Goal: Communication & Community: Connect with others

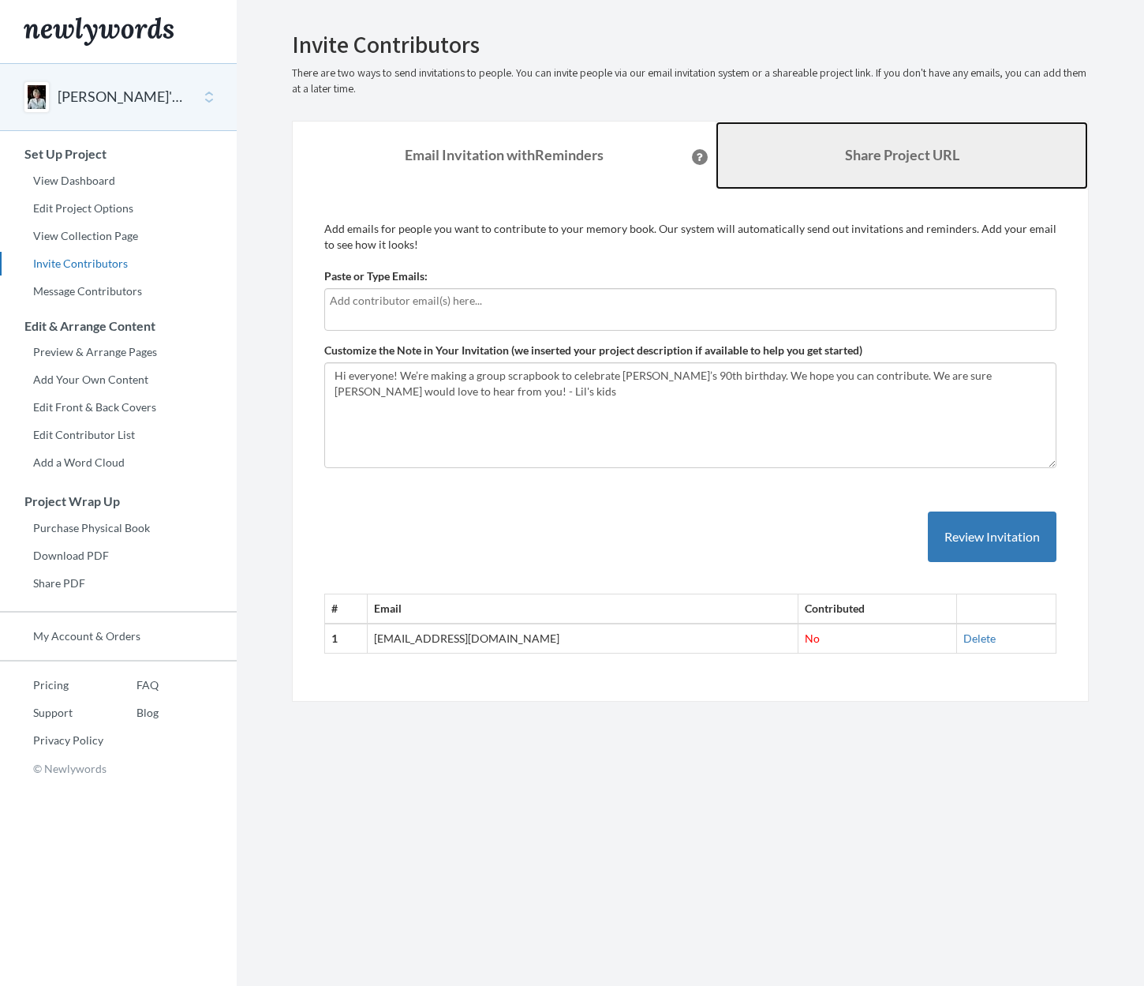
click at [829, 140] on link "Share Project URL" at bounding box center [902, 156] width 372 height 68
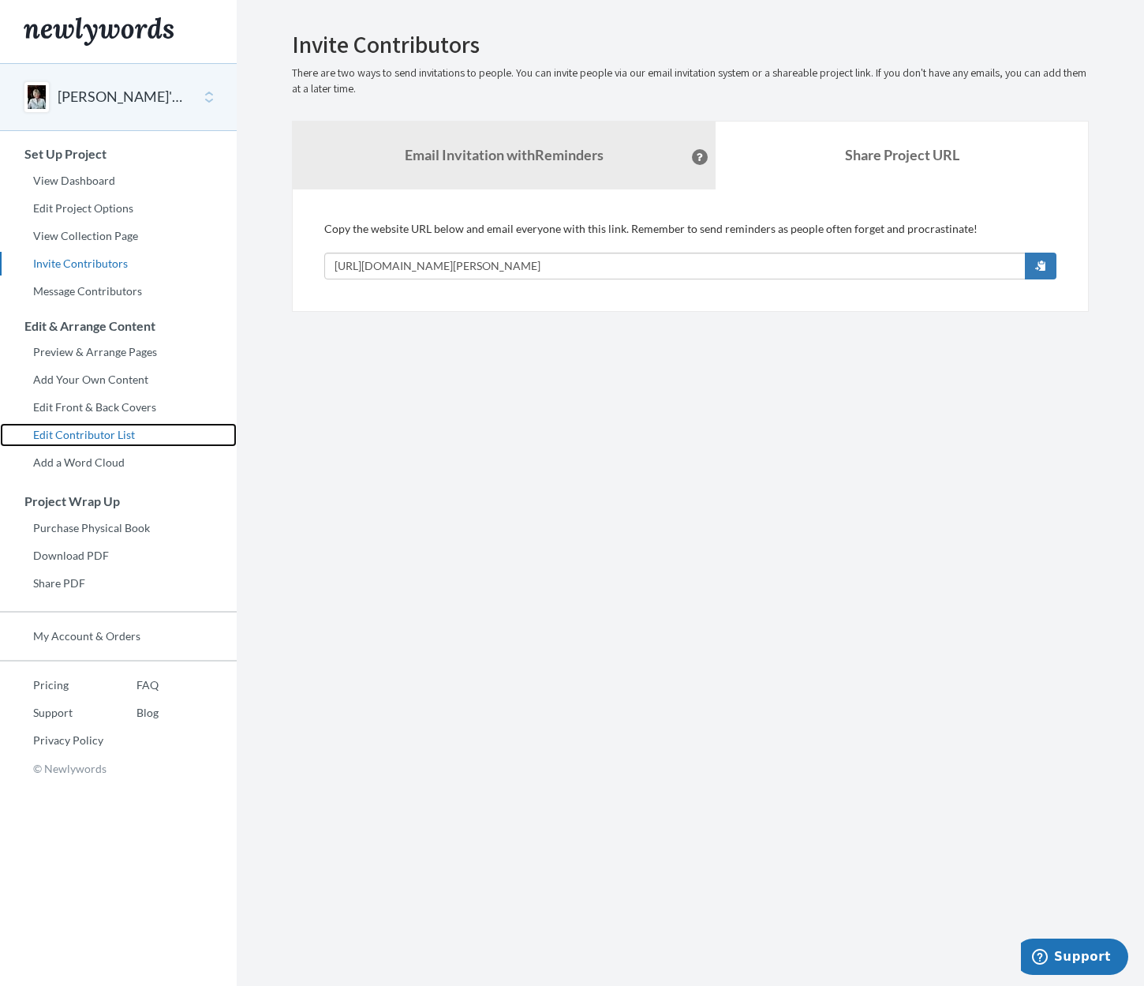
click at [84, 438] on link "Edit Contributor List" at bounding box center [118, 435] width 237 height 24
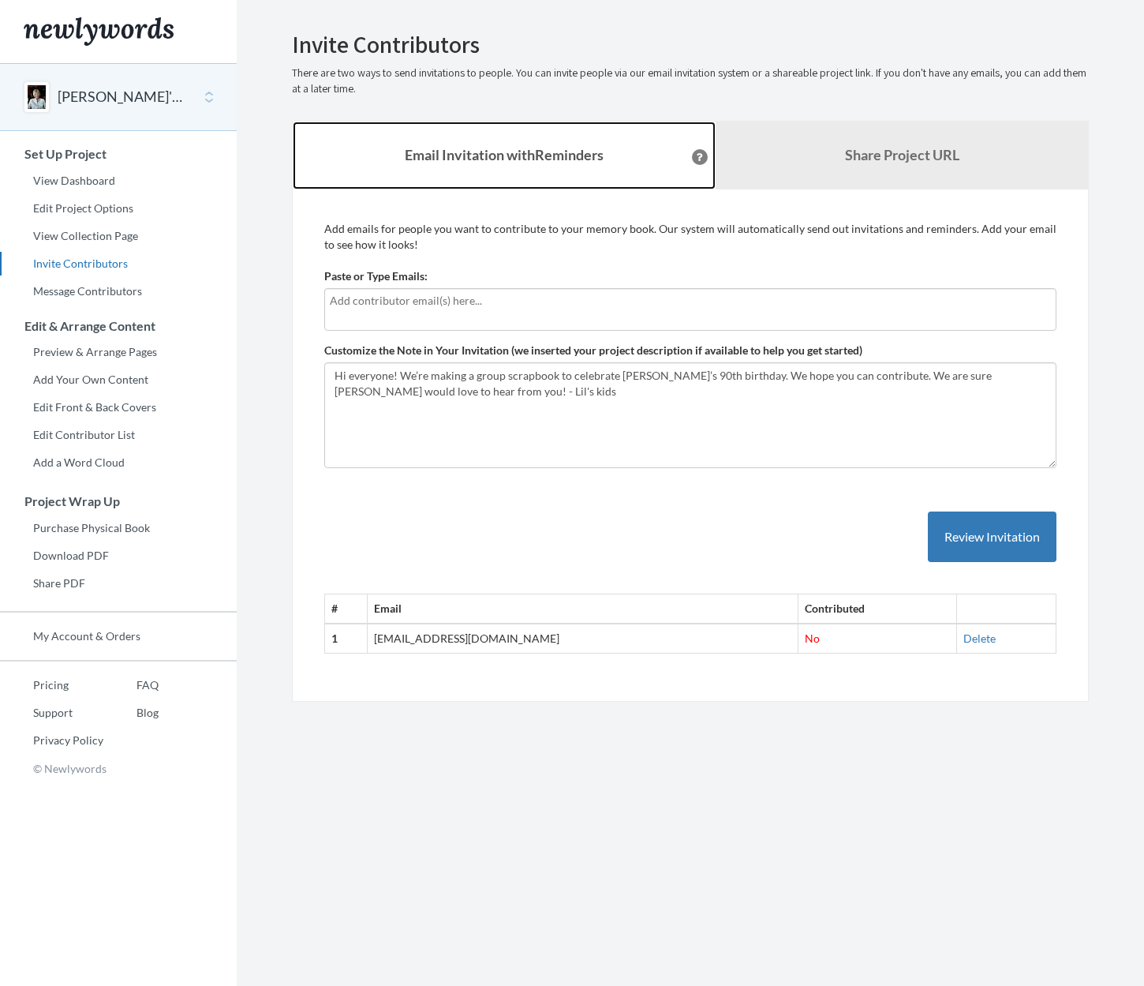
click at [480, 157] on strong "Email Invitation with Reminders" at bounding box center [504, 154] width 199 height 17
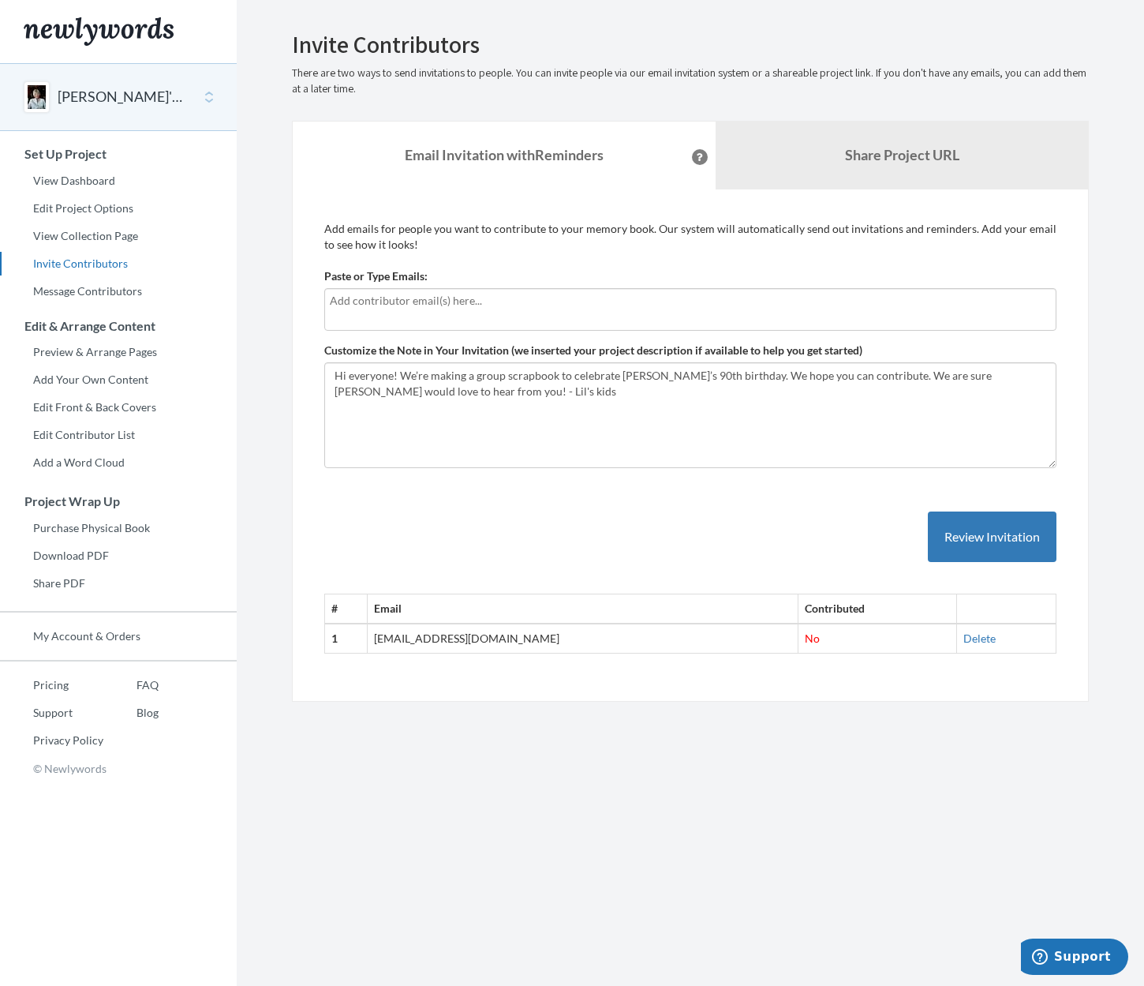
click at [488, 305] on input "text" at bounding box center [690, 300] width 721 height 17
type input "ronglisk@outlook.com"
click at [945, 536] on button "Review Invitation" at bounding box center [992, 536] width 129 height 51
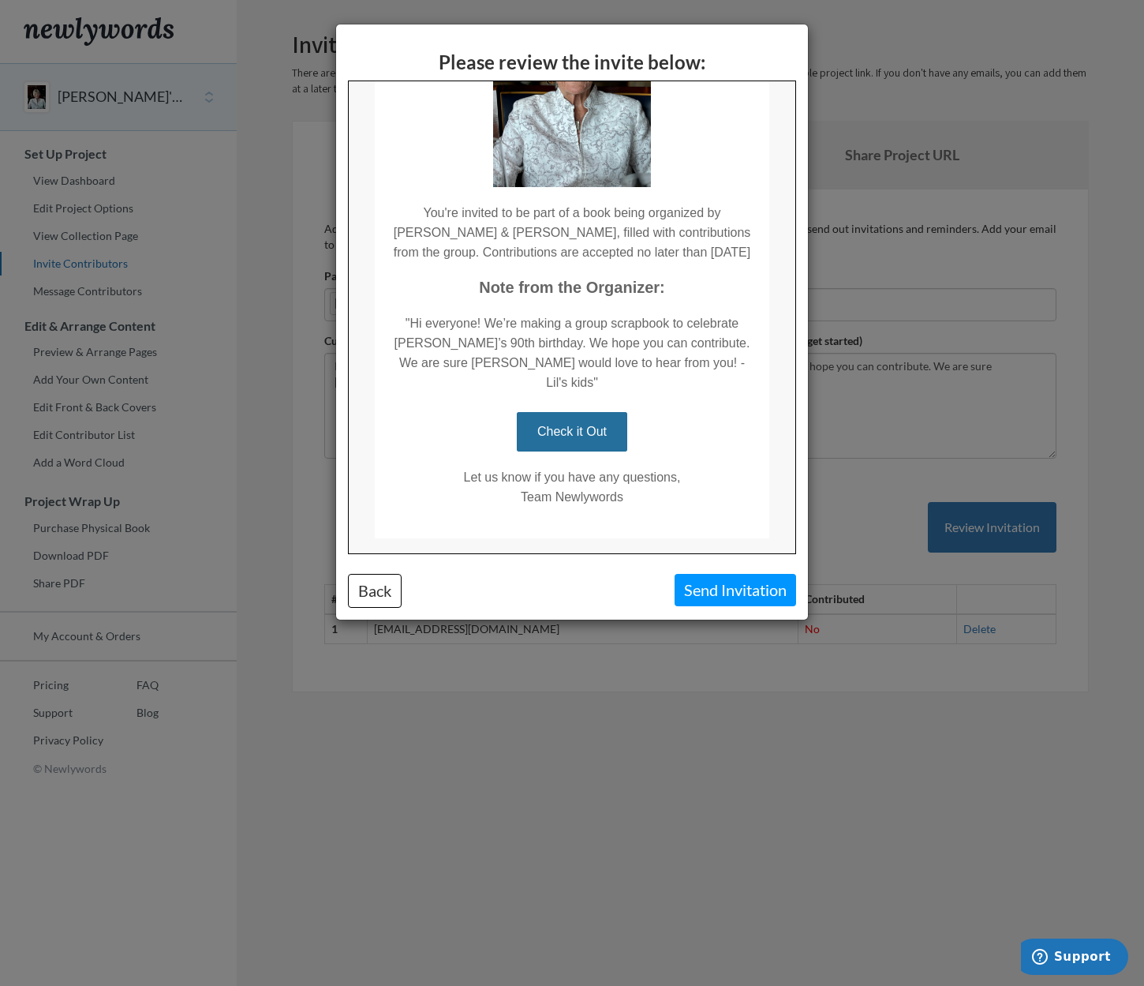
scroll to position [221, 0]
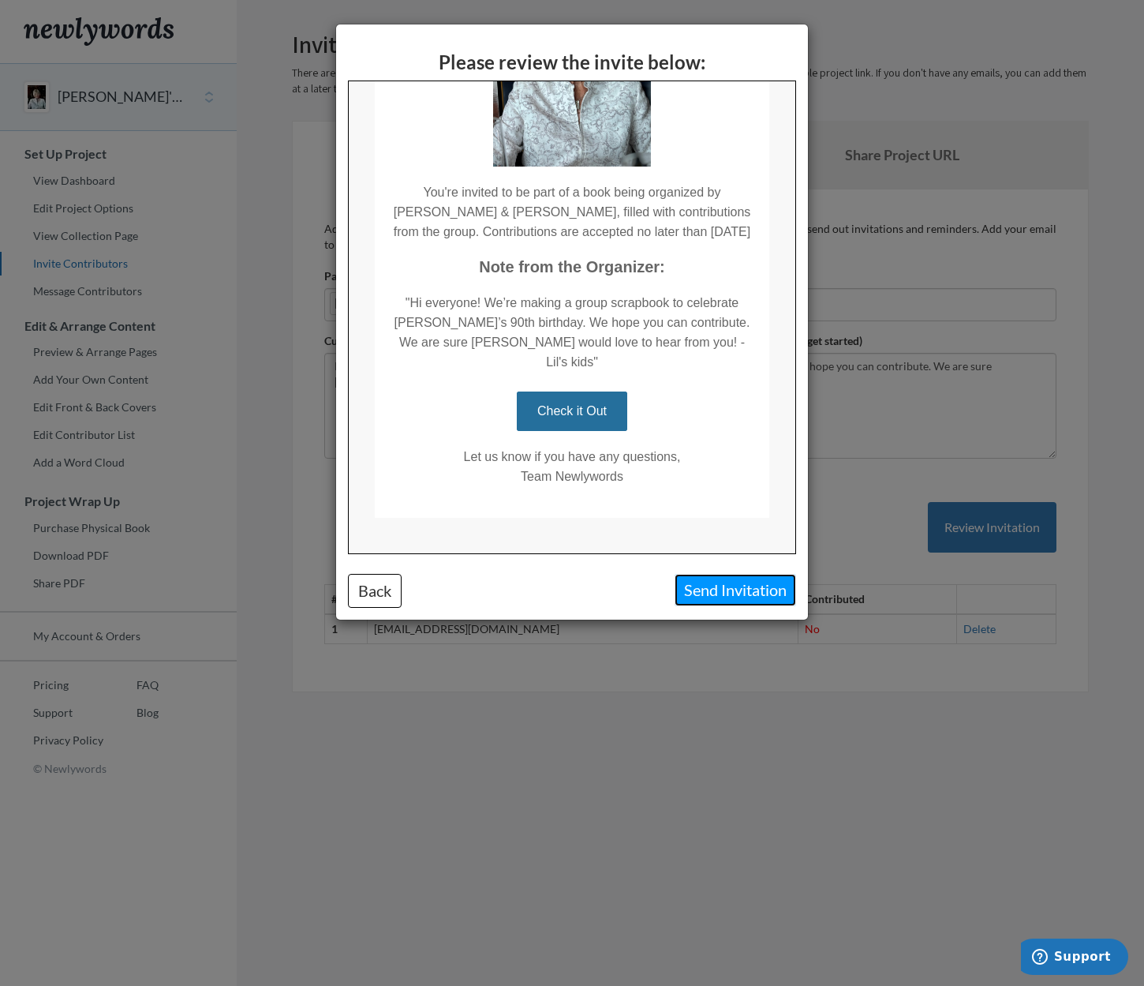
click at [752, 586] on button "Send Invitation" at bounding box center [736, 590] width 122 height 32
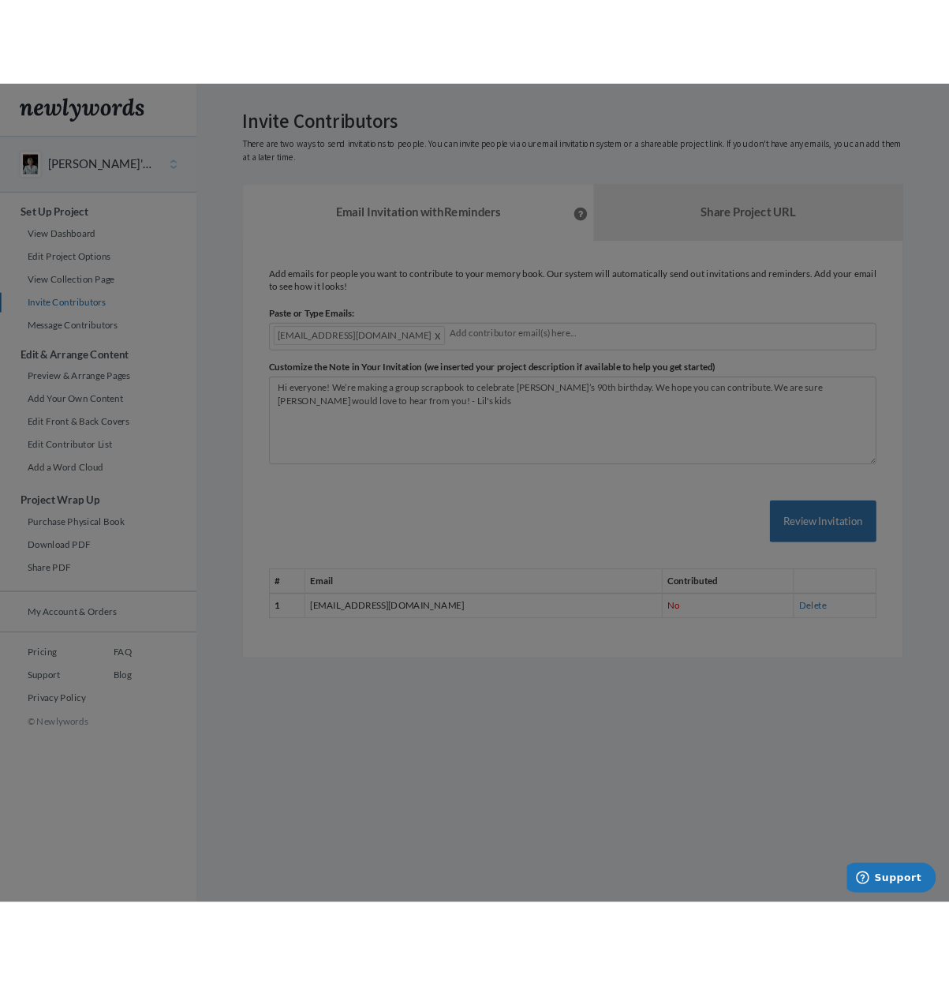
scroll to position [0, 0]
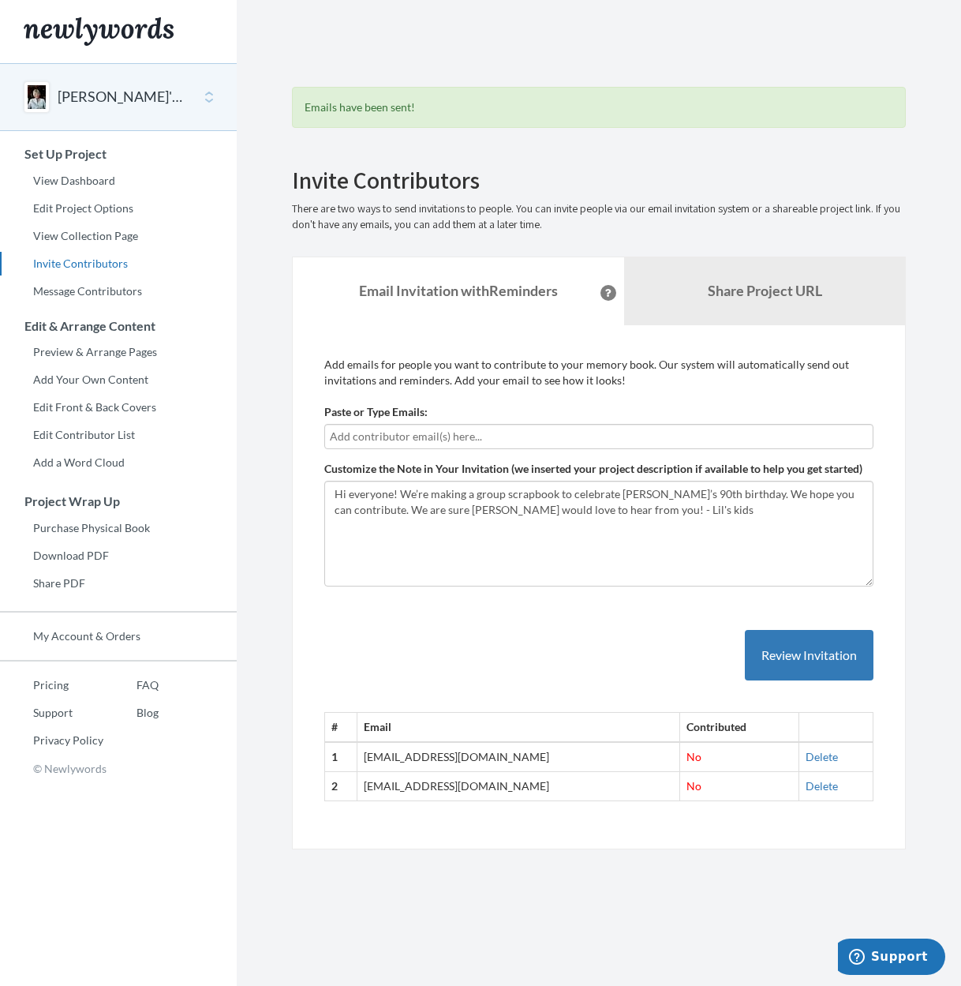
click at [496, 434] on input "text" at bounding box center [599, 436] width 538 height 17
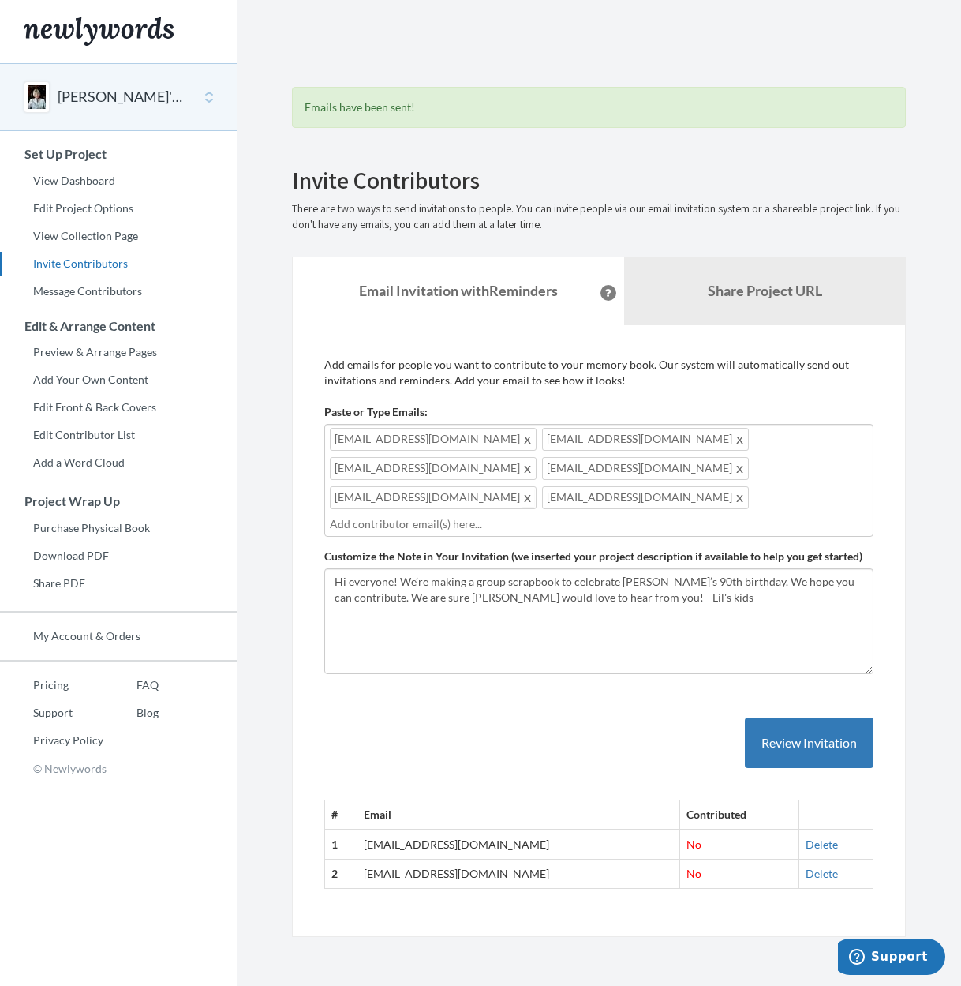
click at [534, 488] on span at bounding box center [528, 497] width 12 height 19
click at [534, 459] on span at bounding box center [528, 468] width 12 height 19
click at [578, 515] on input "text" at bounding box center [599, 523] width 538 height 17
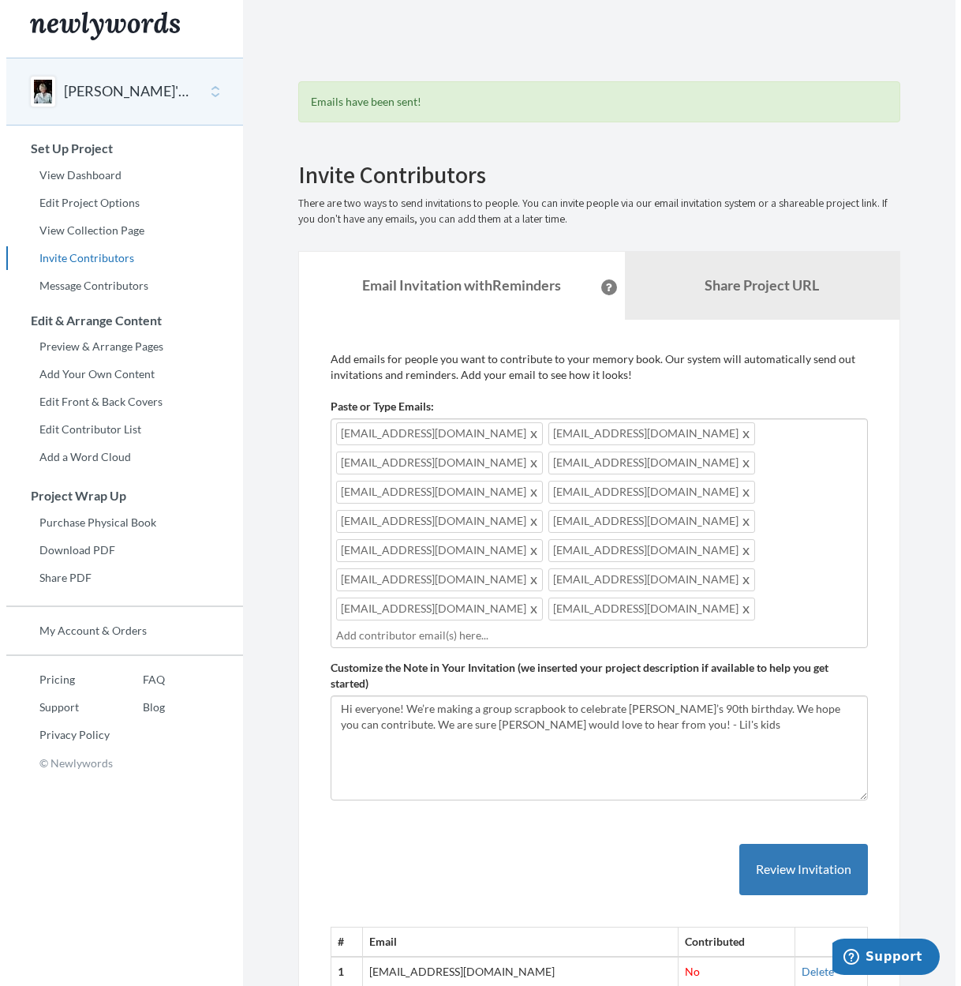
scroll to position [6, 0]
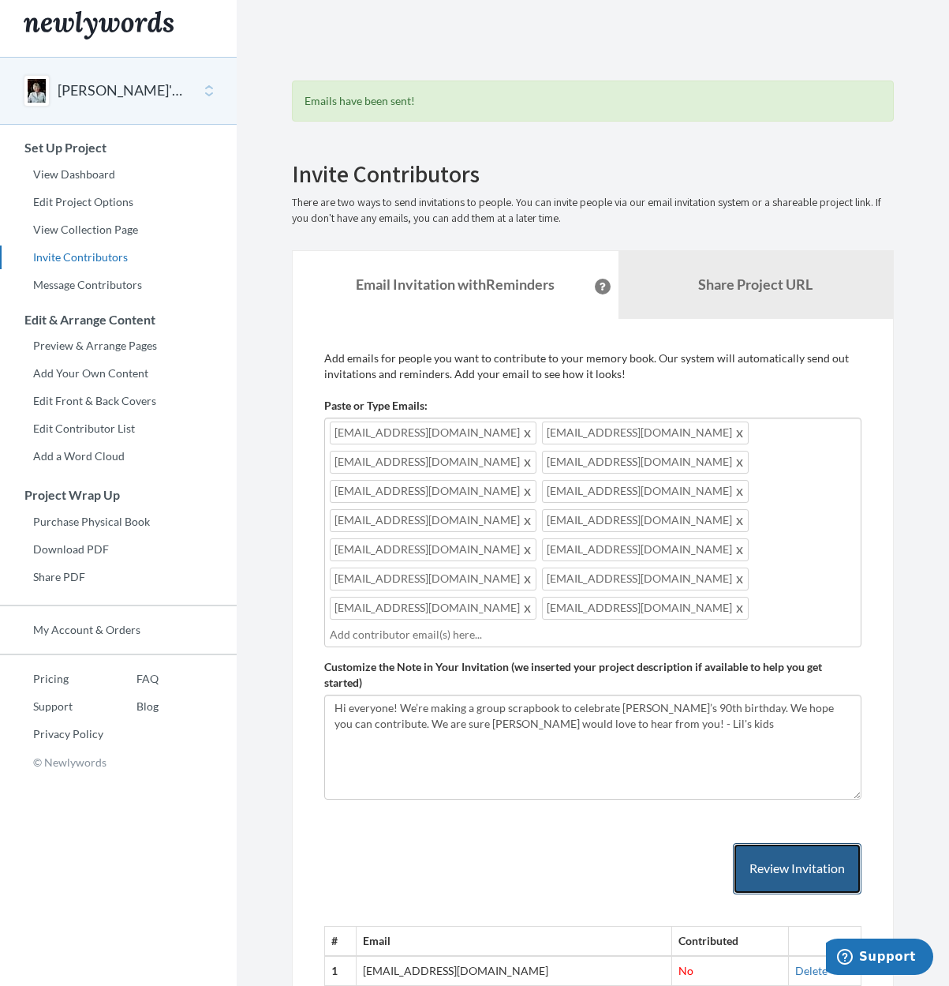
click at [773, 843] on button "Review Invitation" at bounding box center [797, 868] width 129 height 51
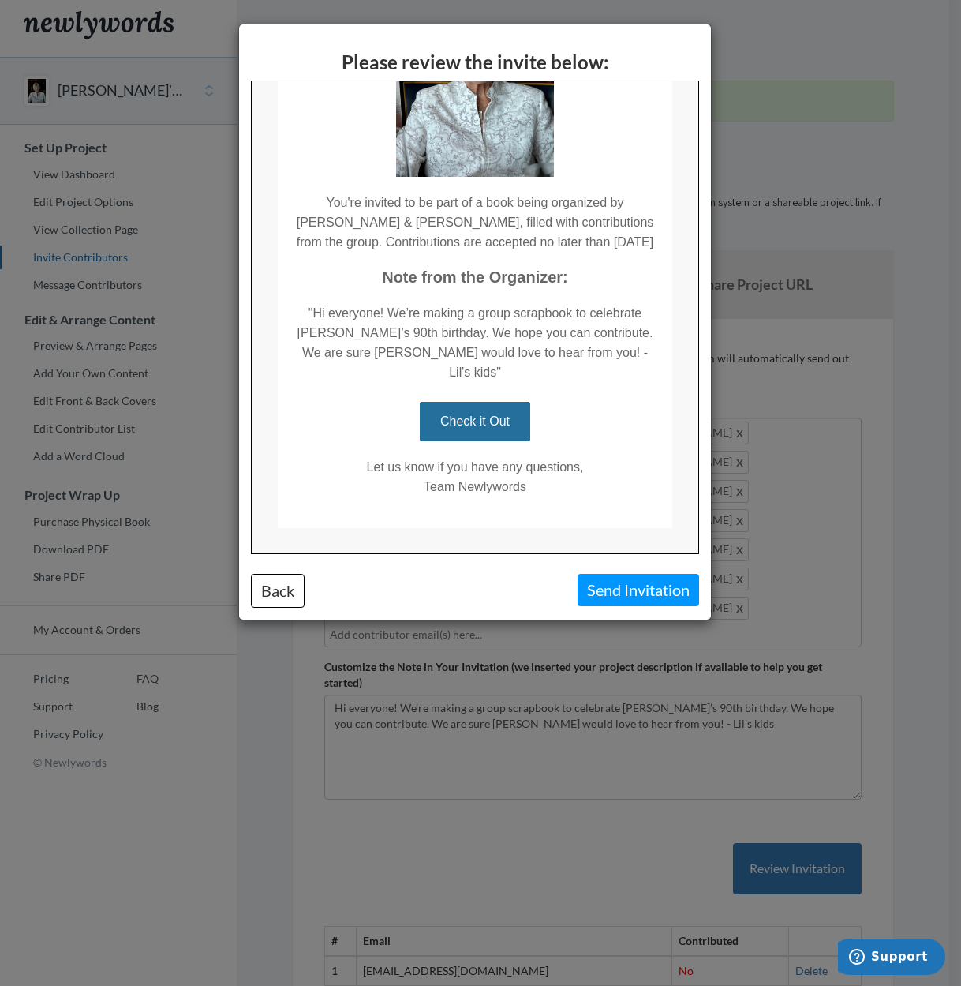
scroll to position [221, 0]
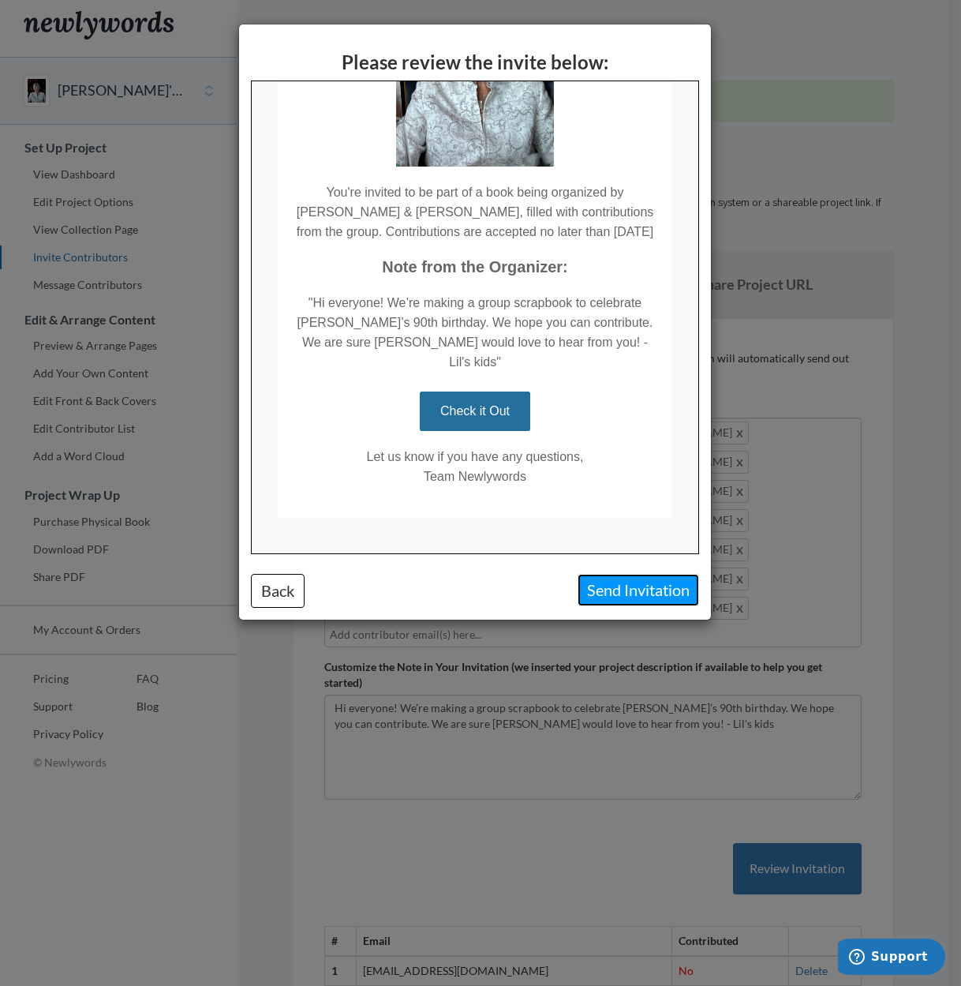
click at [646, 601] on button "Send Invitation" at bounding box center [639, 590] width 122 height 32
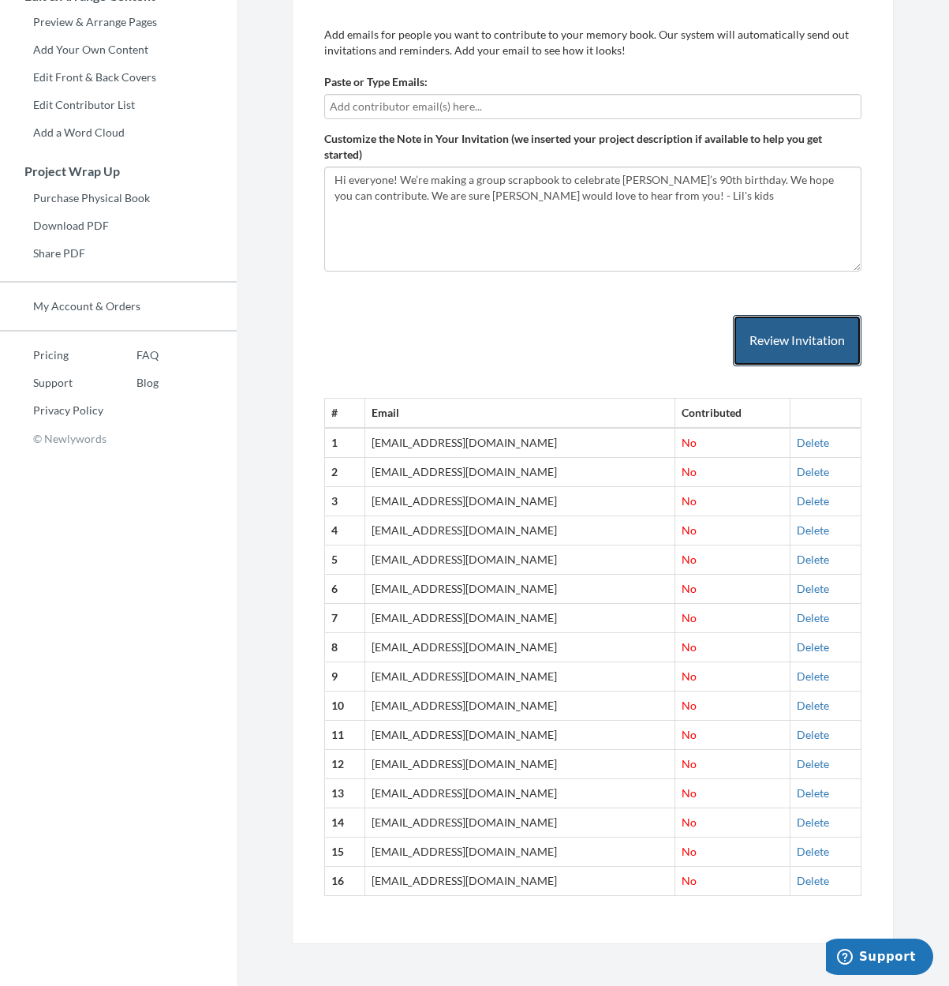
scroll to position [335, 0]
